Goal: Information Seeking & Learning: Learn about a topic

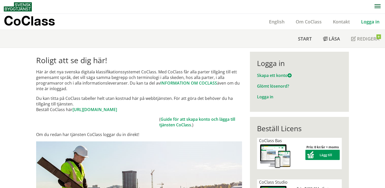
click at [373, 22] on link "Logga in" at bounding box center [369, 22] width 29 height 6
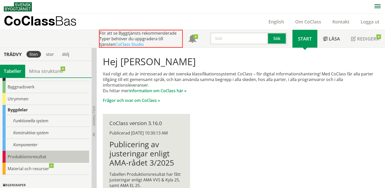
scroll to position [25, 0]
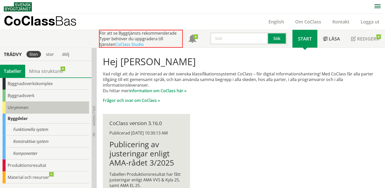
click at [21, 106] on div "Utrymmen" at bounding box center [46, 107] width 86 height 12
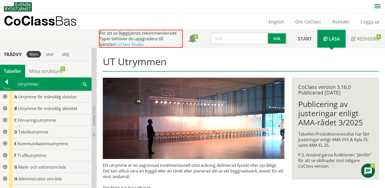
click at [5, 95] on div at bounding box center [4, 97] width 9 height 12
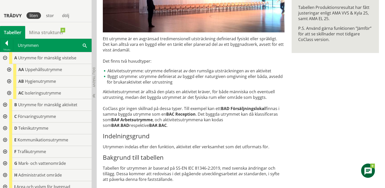
scroll to position [51, 0]
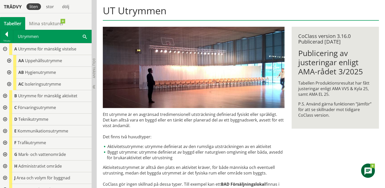
click at [9, 58] on div at bounding box center [8, 61] width 9 height 12
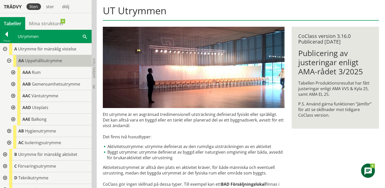
click at [47, 60] on span "Uppehållsutrymme" at bounding box center [43, 61] width 37 height 6
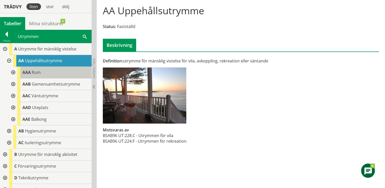
click at [36, 73] on span "Rum" at bounding box center [36, 72] width 9 height 6
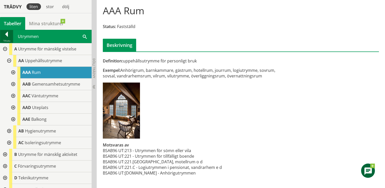
click at [7, 33] on div at bounding box center [6, 35] width 13 height 7
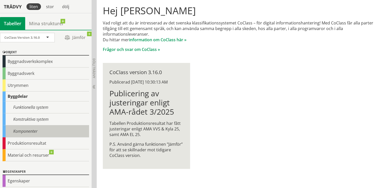
click at [32, 131] on div "Komponenter" at bounding box center [46, 131] width 86 height 12
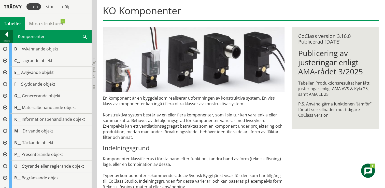
click at [9, 33] on div at bounding box center [6, 35] width 13 height 7
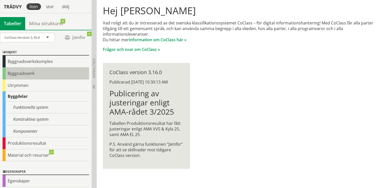
click at [26, 70] on div "Byggnadsverk" at bounding box center [46, 73] width 86 height 12
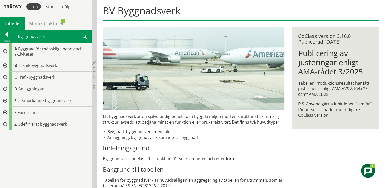
click at [84, 36] on span at bounding box center [85, 36] width 4 height 5
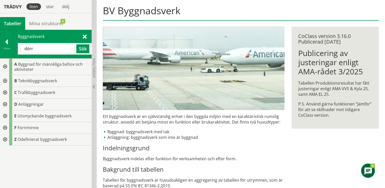
type input "dörr"
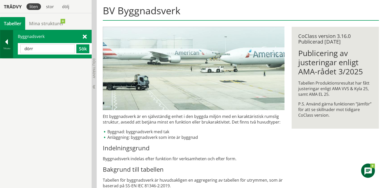
click at [7, 40] on div at bounding box center [6, 42] width 13 height 7
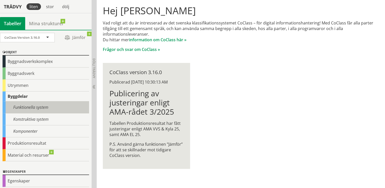
click at [40, 105] on div "Funktionella system" at bounding box center [46, 107] width 86 height 12
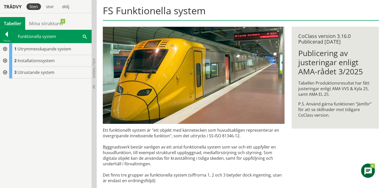
click at [85, 35] on span at bounding box center [85, 36] width 4 height 5
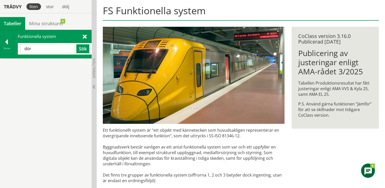
type input "dör"
click at [5, 41] on div at bounding box center [6, 42] width 13 height 7
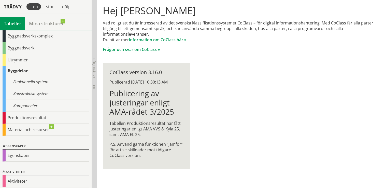
scroll to position [27, 0]
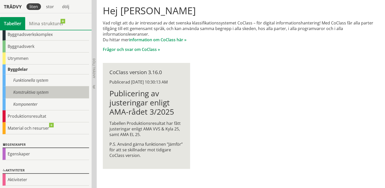
click at [38, 92] on div "Konstruktiva system" at bounding box center [46, 92] width 86 height 12
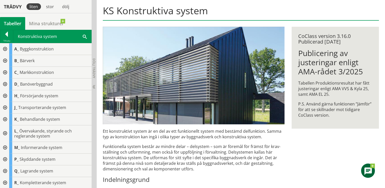
click at [85, 35] on span at bounding box center [85, 36] width 4 height 5
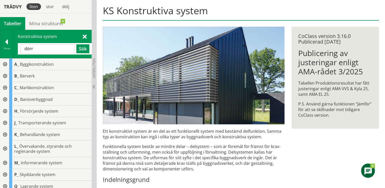
type input "dörr"
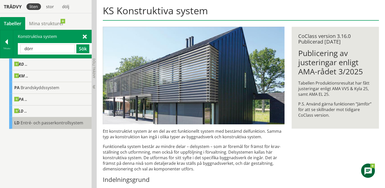
click at [29, 124] on span "Entré- och passerkontrollsystem" at bounding box center [52, 123] width 63 height 6
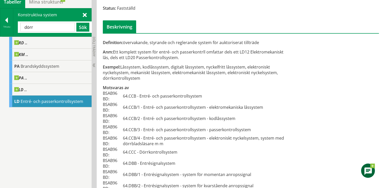
scroll to position [1, 0]
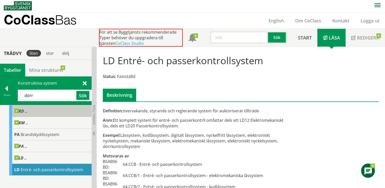
click at [27, 108] on span at bounding box center [27, 108] width 0 height 0
click at [21, 110] on span "RD .." at bounding box center [20, 110] width 13 height 5
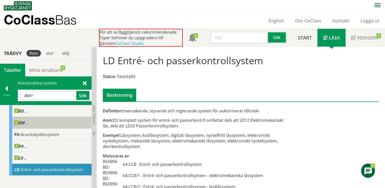
click at [28, 124] on div "KM .." at bounding box center [50, 123] width 82 height 12
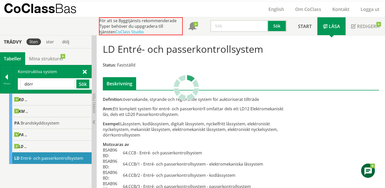
scroll to position [0, 0]
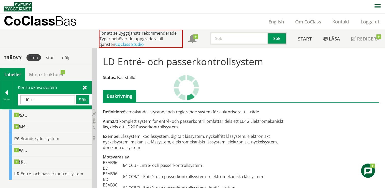
scroll to position [51, 0]
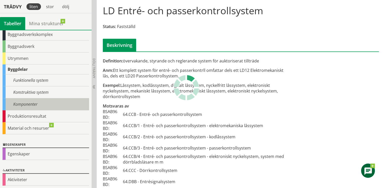
click at [39, 103] on div "Komponenter" at bounding box center [46, 104] width 86 height 12
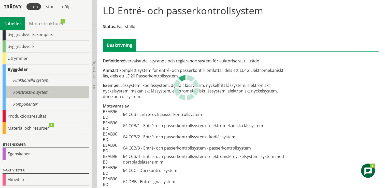
click at [22, 94] on div "Konstruktiva system" at bounding box center [46, 92] width 86 height 12
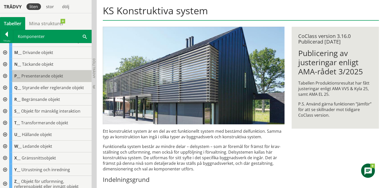
scroll to position [82, 0]
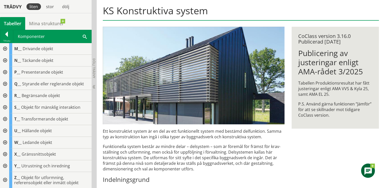
click at [5, 163] on div at bounding box center [4, 166] width 9 height 12
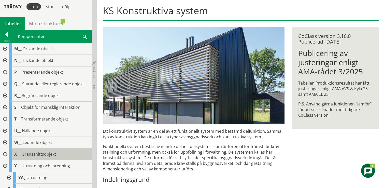
scroll to position [106, 0]
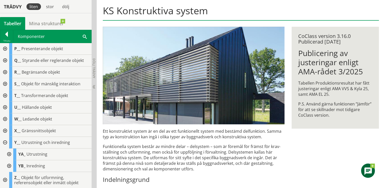
click at [9, 151] on div at bounding box center [8, 154] width 9 height 12
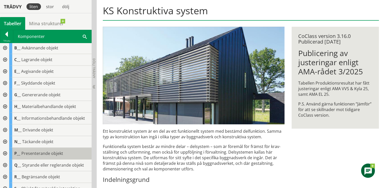
scroll to position [0, 0]
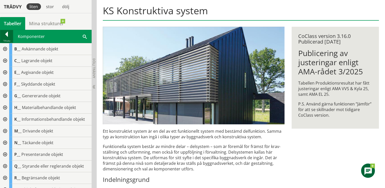
click at [7, 34] on div at bounding box center [6, 35] width 13 height 7
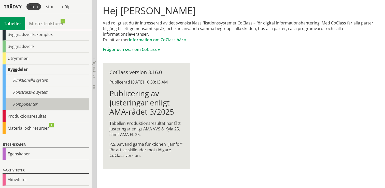
click at [27, 101] on div "Komponenter" at bounding box center [46, 104] width 86 height 12
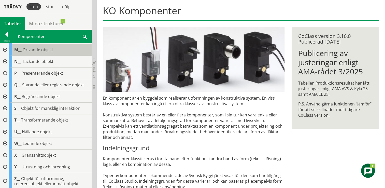
scroll to position [82, 0]
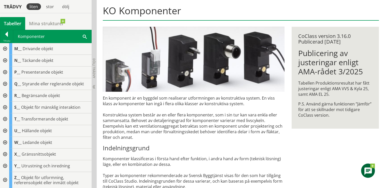
click at [84, 37] on span at bounding box center [85, 36] width 4 height 5
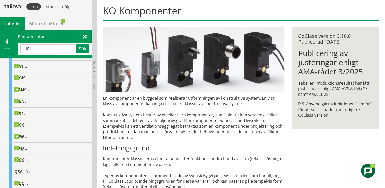
scroll to position [0, 0]
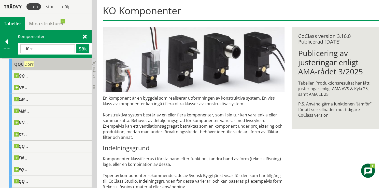
click at [21, 63] on span "QQC" at bounding box center [18, 64] width 9 height 6
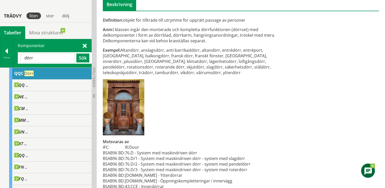
scroll to position [101, 0]
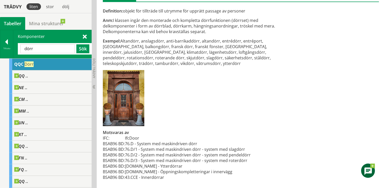
click at [38, 47] on input "dörr" at bounding box center [47, 48] width 54 height 9
type input "d"
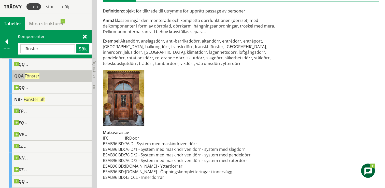
click at [33, 76] on span "Fönster" at bounding box center [32, 76] width 15 height 6
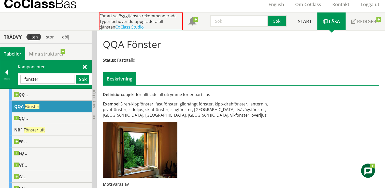
scroll to position [12, 0]
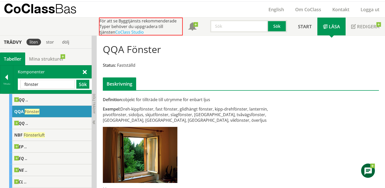
click at [45, 83] on input "fönster" at bounding box center [47, 84] width 54 height 9
type input "f"
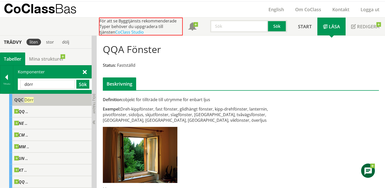
click at [31, 98] on span "Dörr" at bounding box center [28, 100] width 9 height 6
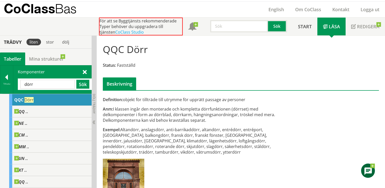
click at [35, 83] on input "dörr" at bounding box center [47, 84] width 54 height 9
type input "d"
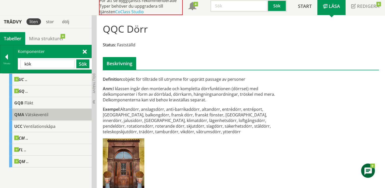
scroll to position [38, 0]
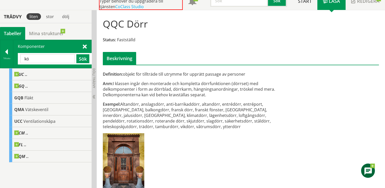
type input "k"
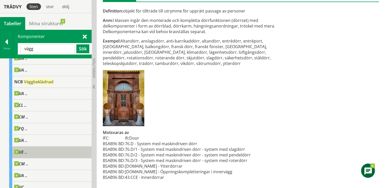
scroll to position [2, 0]
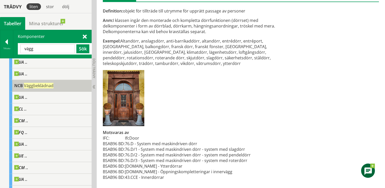
click at [38, 84] on span "Väggbeklädnad" at bounding box center [38, 86] width 29 height 6
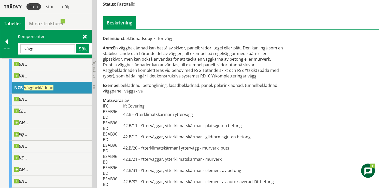
click at [51, 47] on input "vägg" at bounding box center [47, 48] width 54 height 9
type input "v"
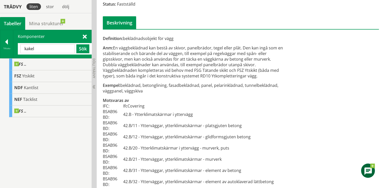
click at [47, 48] on input "kakel" at bounding box center [47, 48] width 54 height 9
type input "k"
type input "bord"
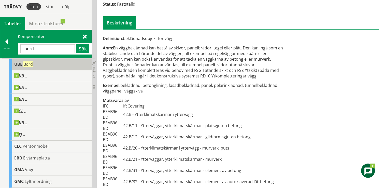
click at [27, 64] on span "Bord" at bounding box center [27, 64] width 9 height 6
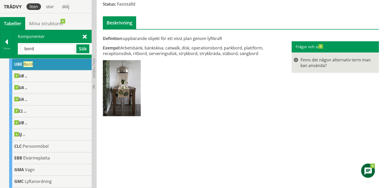
drag, startPoint x: 167, startPoint y: 47, endPoint x: 171, endPoint y: 47, distance: 4.1
click at [171, 47] on div "Exempel: Arbetsbänk, bänkskiva, catwalk, disk, operationsbord, parkbord, plattf…" at bounding box center [194, 50] width 182 height 11
drag, startPoint x: 166, startPoint y: 48, endPoint x: 172, endPoint y: 48, distance: 5.6
click at [172, 48] on div "Exempel: Arbetsbänk, bänkskiva, catwalk, disk, operationsbord, parkbord, plattf…" at bounding box center [194, 50] width 182 height 11
drag, startPoint x: 181, startPoint y: 48, endPoint x: 177, endPoint y: 48, distance: 4.4
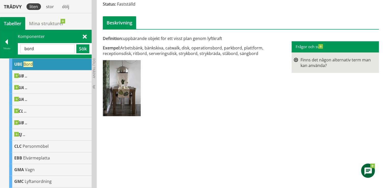
click at [177, 48] on div "Exempel: Arbetsbänk, bänkskiva, catwalk, disk, operationsbord, parkbord, plattf…" at bounding box center [194, 50] width 182 height 11
drag, startPoint x: 174, startPoint y: 46, endPoint x: 173, endPoint y: 48, distance: 3.2
click at [178, 48] on div "Exempel: Arbetsbänk, bänkskiva, catwalk, disk, operationsbord, parkbord, plattf…" at bounding box center [194, 50] width 182 height 11
drag, startPoint x: 166, startPoint y: 47, endPoint x: 170, endPoint y: 49, distance: 4.3
click at [172, 49] on div "Exempel: Arbetsbänk, bänkskiva, catwalk, disk, operationsbord, parkbord, plattf…" at bounding box center [194, 50] width 182 height 11
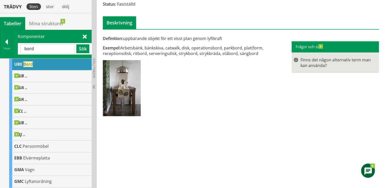
drag, startPoint x: 167, startPoint y: 48, endPoint x: 174, endPoint y: 48, distance: 6.9
click at [174, 48] on div "Exempel: Arbetsbänk, bänkskiva, catwalk, disk, operationsbord, parkbord, plattf…" at bounding box center [194, 50] width 182 height 11
drag, startPoint x: 167, startPoint y: 47, endPoint x: 171, endPoint y: 47, distance: 3.6
click at [171, 47] on div "Exempel: Arbetsbänk, bänkskiva, catwalk, disk, operationsbord, parkbord, plattf…" at bounding box center [194, 50] width 182 height 11
drag, startPoint x: 168, startPoint y: 47, endPoint x: 176, endPoint y: 49, distance: 8.6
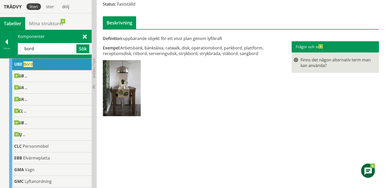
click at [176, 49] on div "Exempel: Arbetsbänk, bänkskiva, catwalk, disk, operationsbord, parkbord, plattf…" at bounding box center [194, 50] width 182 height 11
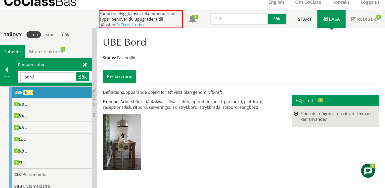
scroll to position [19, 0]
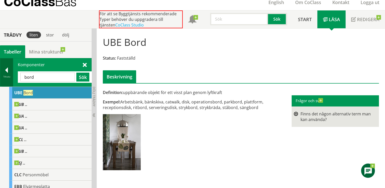
click at [7, 70] on div at bounding box center [6, 70] width 13 height 7
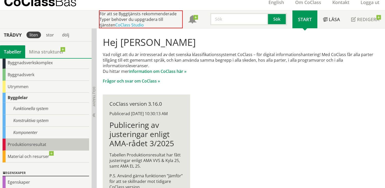
click at [27, 143] on div "Produktionsresultat" at bounding box center [46, 144] width 86 height 12
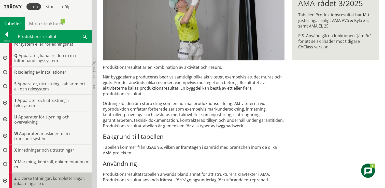
scroll to position [121, 0]
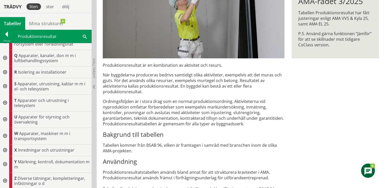
click at [84, 36] on span at bounding box center [85, 36] width 4 height 5
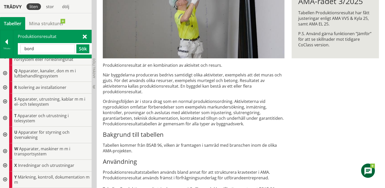
type input "bord"
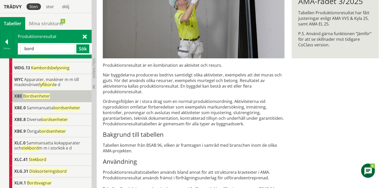
click at [32, 95] on span "Bordsenheter" at bounding box center [36, 96] width 27 height 6
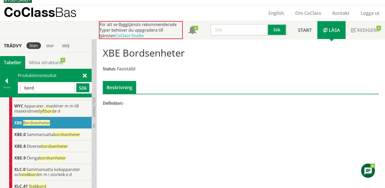
scroll to position [8, 0]
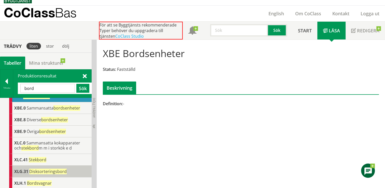
click at [48, 170] on span "Disksorteringsbord" at bounding box center [47, 171] width 37 height 6
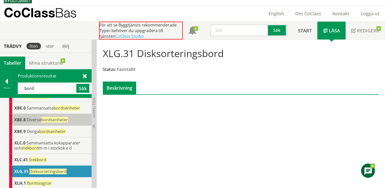
click at [56, 120] on span "bordsenheter" at bounding box center [54, 120] width 27 height 6
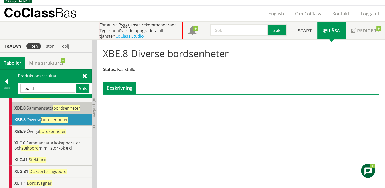
click at [58, 107] on span "bordsenheter" at bounding box center [66, 108] width 27 height 6
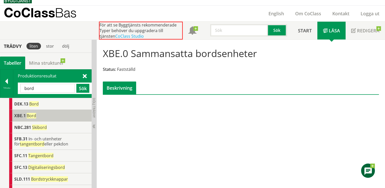
click at [32, 113] on span "Bord" at bounding box center [31, 116] width 9 height 6
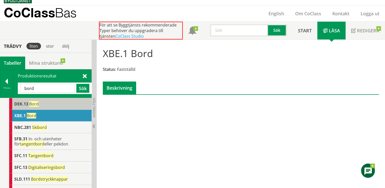
click at [34, 102] on span "Bord" at bounding box center [33, 104] width 9 height 6
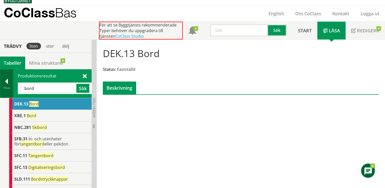
click at [8, 80] on div at bounding box center [6, 82] width 13 height 7
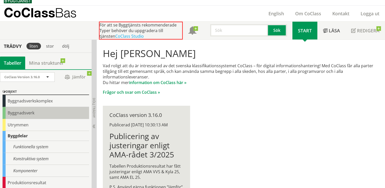
click at [24, 115] on div "Byggnadsverk" at bounding box center [46, 113] width 86 height 12
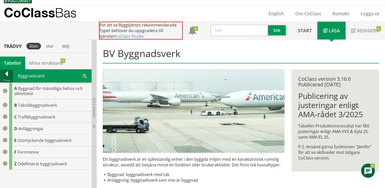
click at [9, 72] on div at bounding box center [6, 74] width 13 height 7
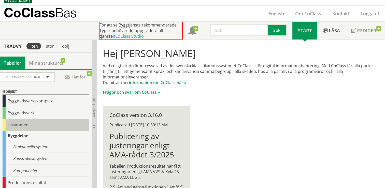
click at [20, 124] on div "Utrymmen" at bounding box center [46, 125] width 86 height 12
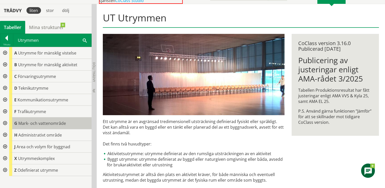
scroll to position [59, 0]
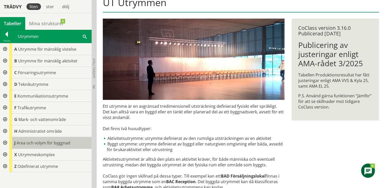
click at [20, 144] on span "Area och volym för byggnad" at bounding box center [44, 143] width 54 height 6
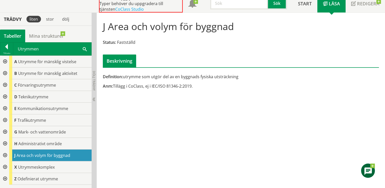
scroll to position [34, 0]
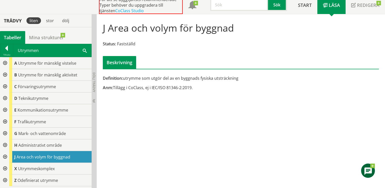
click at [4, 156] on div at bounding box center [4, 157] width 9 height 12
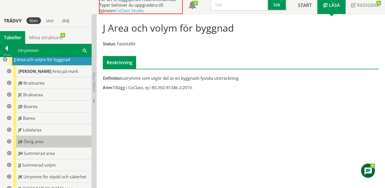
scroll to position [76, 0]
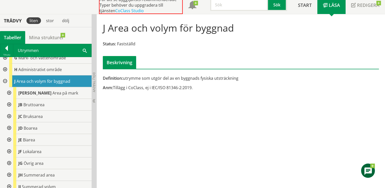
click at [8, 115] on div at bounding box center [8, 116] width 9 height 12
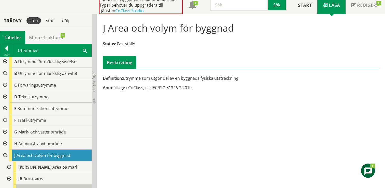
scroll to position [0, 0]
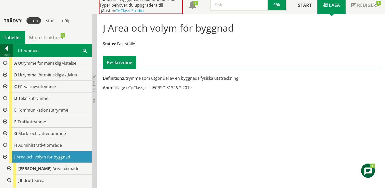
click at [7, 48] on div at bounding box center [6, 49] width 13 height 7
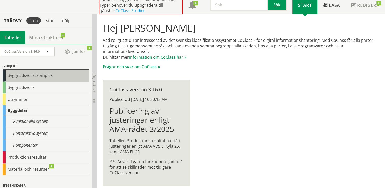
click at [49, 71] on div "Byggnadsverkskomplex" at bounding box center [46, 75] width 86 height 12
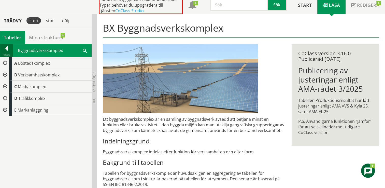
click at [7, 49] on div at bounding box center [6, 49] width 13 height 7
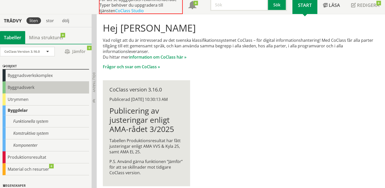
click at [34, 87] on div "Byggnadsverk" at bounding box center [46, 87] width 86 height 12
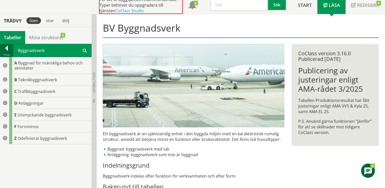
click at [9, 46] on div at bounding box center [6, 49] width 13 height 7
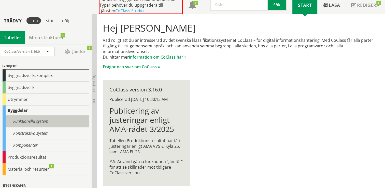
click at [22, 118] on div "Funktionella system" at bounding box center [46, 121] width 86 height 12
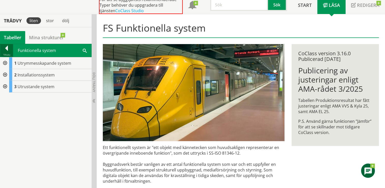
click at [7, 46] on div at bounding box center [6, 49] width 13 height 7
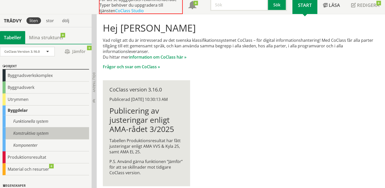
click at [41, 134] on div "Konstruktiva system" at bounding box center [46, 133] width 86 height 12
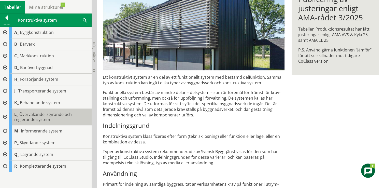
scroll to position [110, 0]
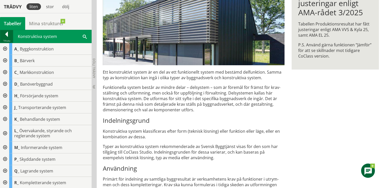
click at [8, 33] on div at bounding box center [6, 35] width 13 height 7
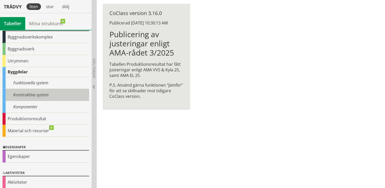
scroll to position [27, 0]
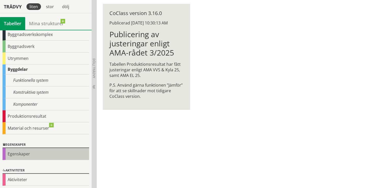
click at [24, 152] on div "Egenskaper" at bounding box center [46, 154] width 86 height 12
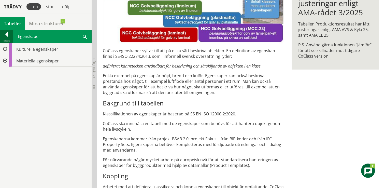
click at [7, 32] on div at bounding box center [6, 35] width 13 height 7
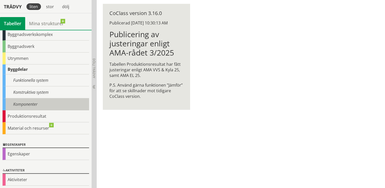
click at [40, 103] on div "Komponenter" at bounding box center [46, 104] width 86 height 12
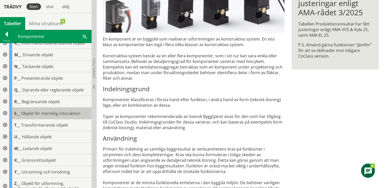
scroll to position [82, 0]
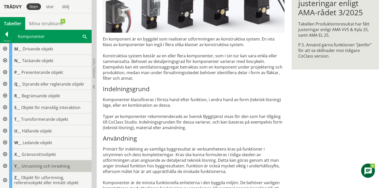
click at [59, 165] on span "Utrustning och inredning" at bounding box center [45, 166] width 49 height 6
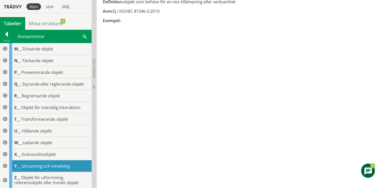
click at [5, 163] on div at bounding box center [4, 166] width 9 height 12
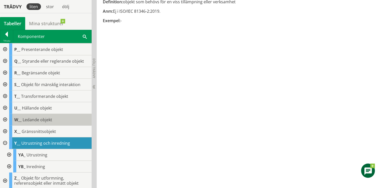
scroll to position [106, 0]
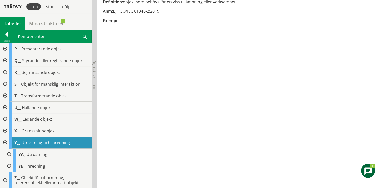
click at [9, 164] on div at bounding box center [8, 166] width 9 height 12
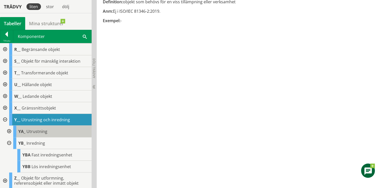
scroll to position [129, 0]
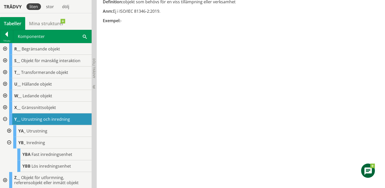
click at [9, 130] on div at bounding box center [8, 131] width 9 height 12
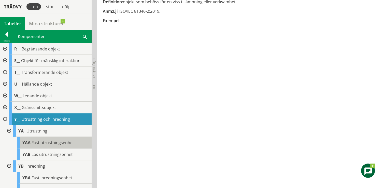
click at [52, 141] on span "Fast utrustningsenhet" at bounding box center [53, 143] width 42 height 6
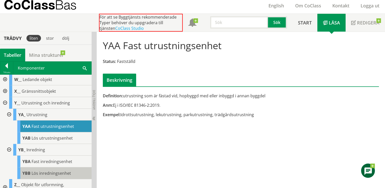
scroll to position [180, 0]
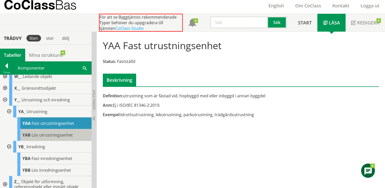
click at [59, 133] on span "Lös utrustningsenhet" at bounding box center [52, 135] width 41 height 6
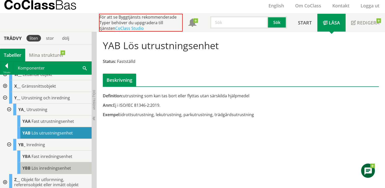
scroll to position [184, 0]
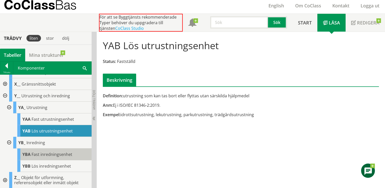
click at [40, 154] on span "Fast inredningsenhet" at bounding box center [52, 154] width 41 height 6
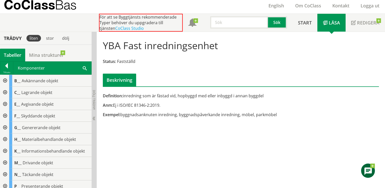
click at [84, 68] on span at bounding box center [85, 67] width 4 height 5
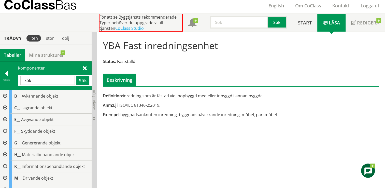
type input "kök"
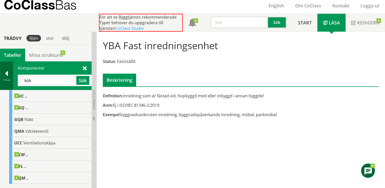
click at [7, 72] on div at bounding box center [6, 74] width 13 height 7
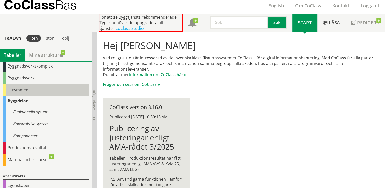
click at [16, 88] on div "Utrymmen" at bounding box center [46, 90] width 86 height 12
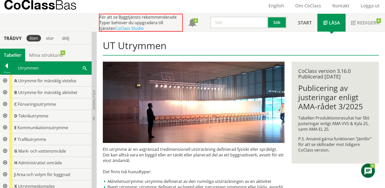
click at [83, 67] on span at bounding box center [85, 67] width 4 height 5
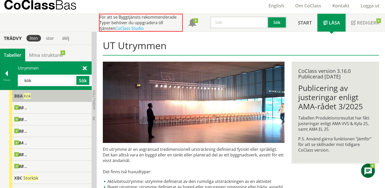
click at [28, 95] on span "Kök" at bounding box center [27, 96] width 7 height 6
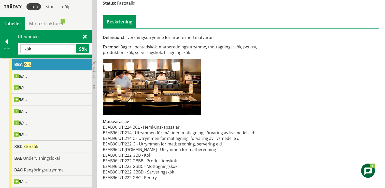
scroll to position [74, 0]
click at [41, 50] on input "kök" at bounding box center [47, 48] width 54 height 9
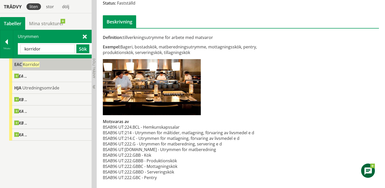
click at [30, 63] on span "Korridor" at bounding box center [31, 65] width 17 height 6
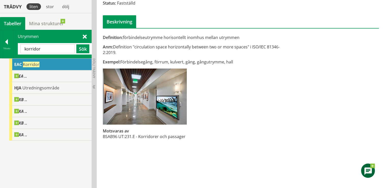
click at [59, 49] on input "korridor" at bounding box center [47, 48] width 54 height 9
type input "k"
type input "kontor"
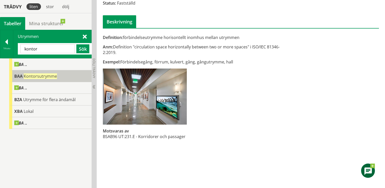
click at [35, 75] on span "Kontorsutrymme" at bounding box center [40, 76] width 33 height 6
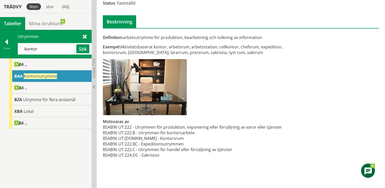
click at [51, 48] on input "kontor" at bounding box center [47, 48] width 54 height 9
click at [7, 40] on div at bounding box center [6, 42] width 13 height 7
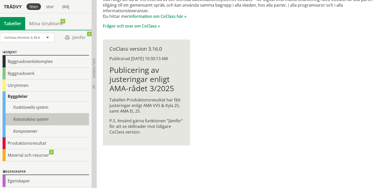
click at [47, 117] on div "Konstruktiva system" at bounding box center [46, 119] width 86 height 12
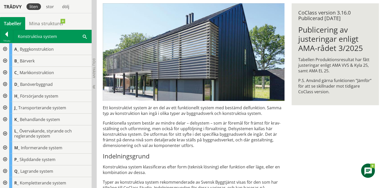
click at [85, 34] on span at bounding box center [85, 36] width 4 height 5
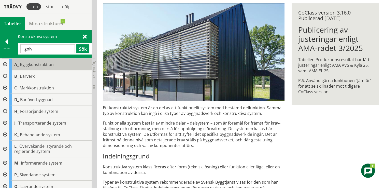
type input "golv"
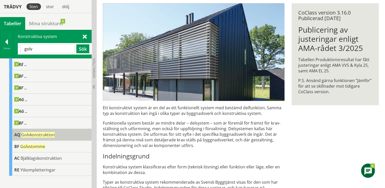
click at [26, 134] on span "Golvkonstruktion" at bounding box center [37, 135] width 33 height 6
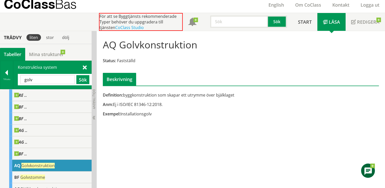
scroll to position [17, 0]
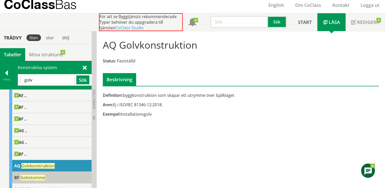
click at [40, 175] on span "Golvstomme" at bounding box center [32, 177] width 25 height 6
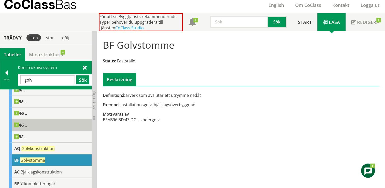
scroll to position [18, 0]
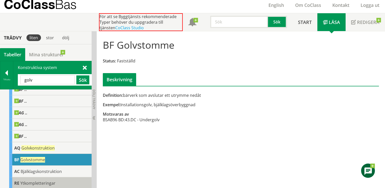
click at [51, 182] on span "Ytkompletteringar" at bounding box center [37, 183] width 35 height 6
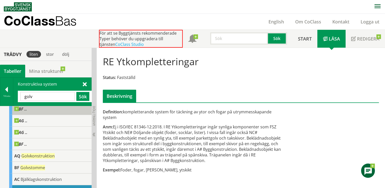
scroll to position [35, 0]
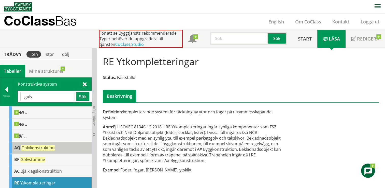
click at [45, 147] on span "Golvkonstruktion" at bounding box center [37, 148] width 33 height 6
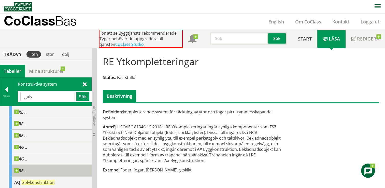
scroll to position [0, 0]
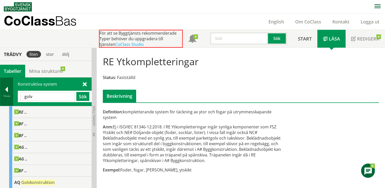
click at [5, 88] on div at bounding box center [6, 90] width 13 height 7
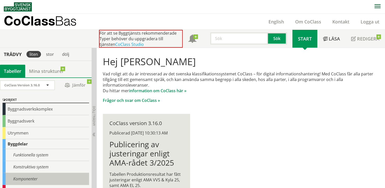
click at [35, 179] on div "Komponenter" at bounding box center [46, 179] width 86 height 12
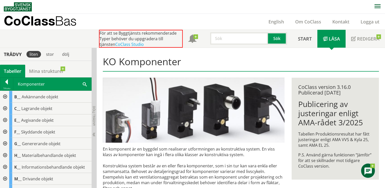
click at [83, 82] on span at bounding box center [85, 83] width 4 height 5
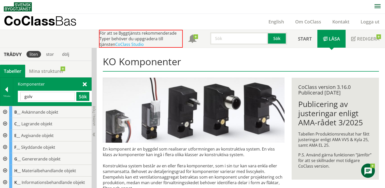
type input "golv"
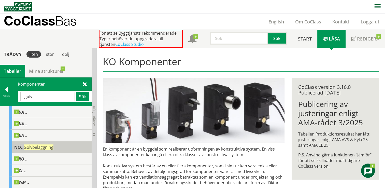
click at [45, 146] on span "Golvbeläggning" at bounding box center [39, 147] width 30 height 6
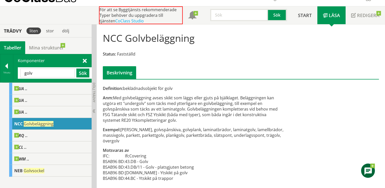
scroll to position [24, 0]
